Goal: Transaction & Acquisition: Book appointment/travel/reservation

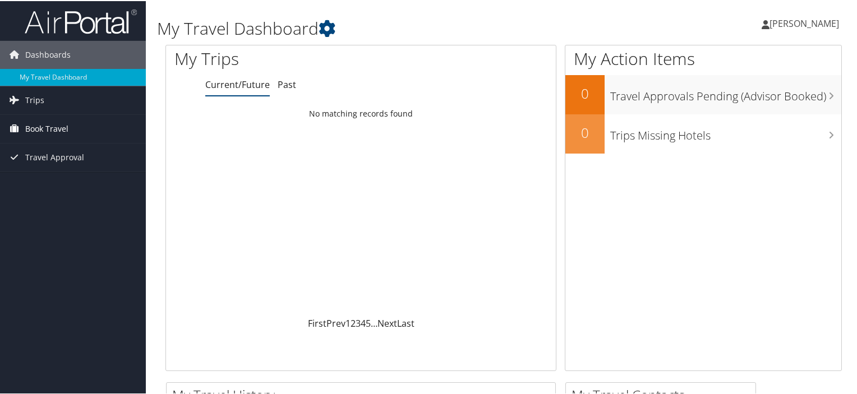
click at [71, 120] on link "Book Travel" at bounding box center [73, 128] width 146 height 28
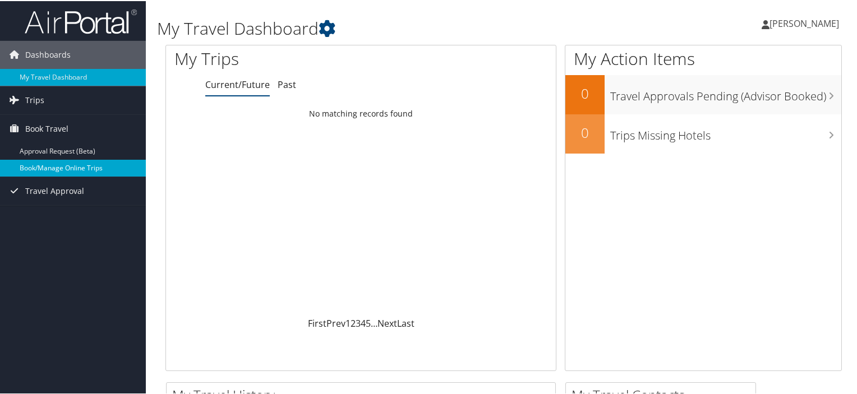
click at [82, 166] on link "Book/Manage Online Trips" at bounding box center [73, 167] width 146 height 17
